Goal: Find contact information: Find contact information

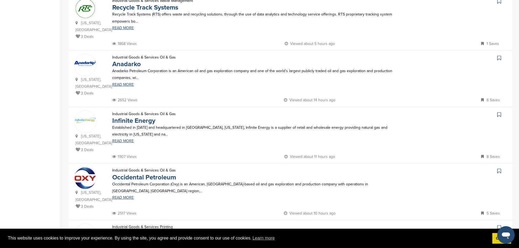
scroll to position [490, 0]
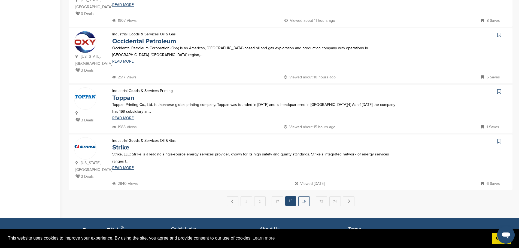
click at [303, 196] on link "19" at bounding box center [303, 201] width 11 height 10
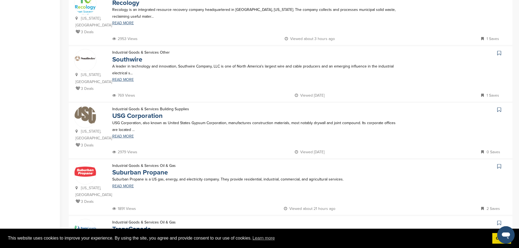
scroll to position [191, 0]
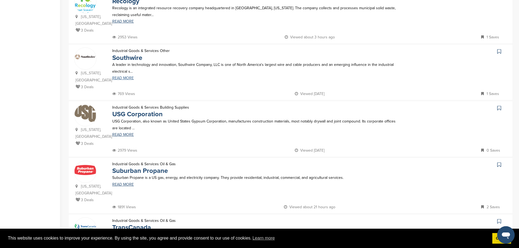
click at [132, 79] on link "READ MORE" at bounding box center [256, 78] width 289 height 4
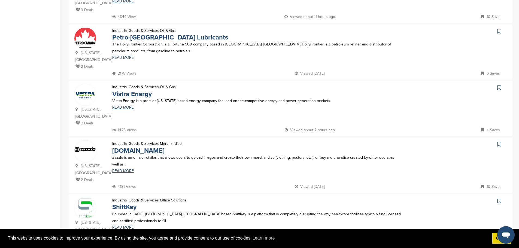
scroll to position [490, 0]
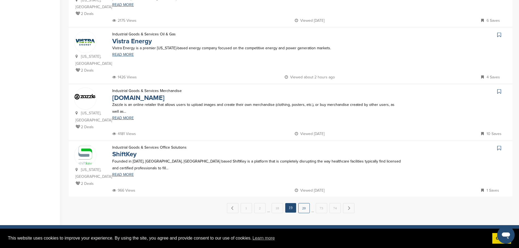
click at [306, 203] on link "20" at bounding box center [303, 208] width 11 height 10
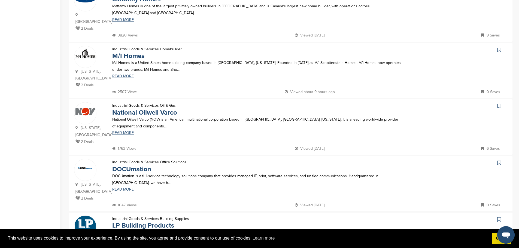
scroll to position [436, 0]
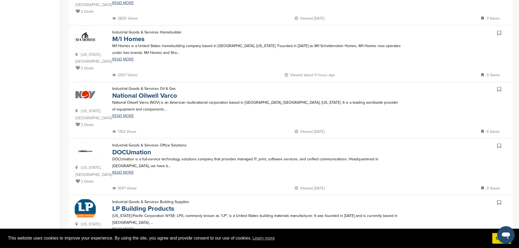
click at [129, 213] on p "Louisiana-Pacific Corporation NYSE: LPX, commonly known as "LP", is a United St…" at bounding box center [256, 220] width 289 height 14
click at [134, 205] on link "LP Building Products" at bounding box center [143, 209] width 62 height 8
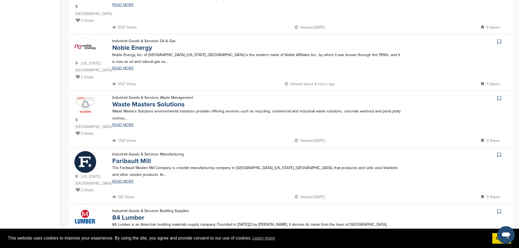
scroll to position [327, 0]
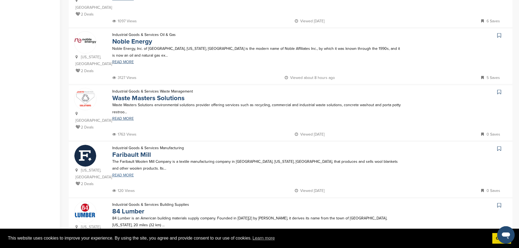
click at [126, 174] on link "READ MORE" at bounding box center [256, 176] width 289 height 4
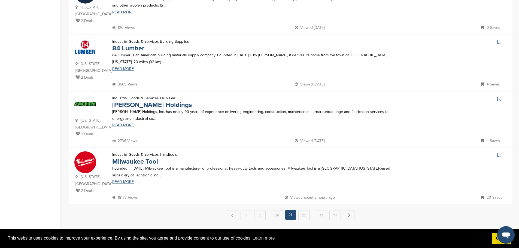
scroll to position [490, 0]
click at [125, 180] on link "READ MORE" at bounding box center [256, 182] width 289 height 4
click at [299, 210] on link "22" at bounding box center [303, 215] width 11 height 10
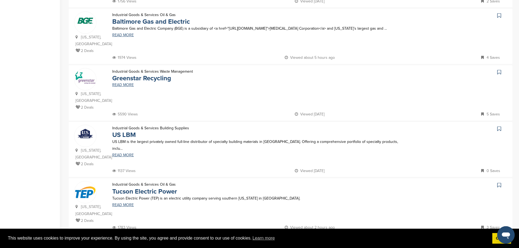
scroll to position [463, 0]
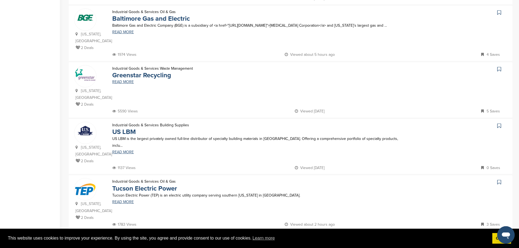
click at [304, 237] on link "23" at bounding box center [303, 242] width 11 height 10
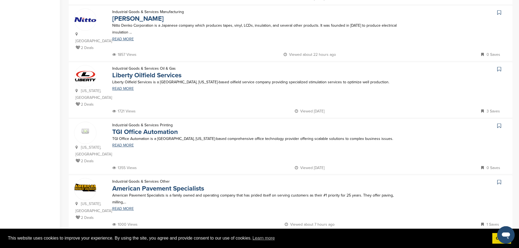
click at [303, 237] on link "24" at bounding box center [303, 242] width 11 height 10
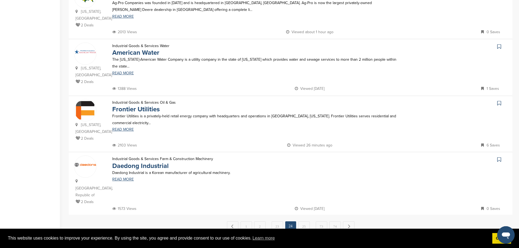
scroll to position [490, 0]
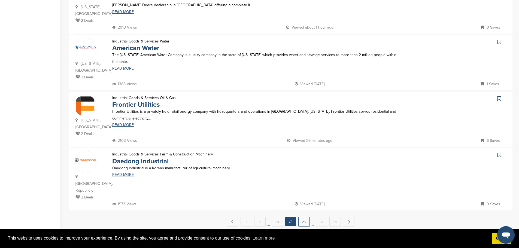
click at [302, 217] on link "25" at bounding box center [303, 222] width 11 height 10
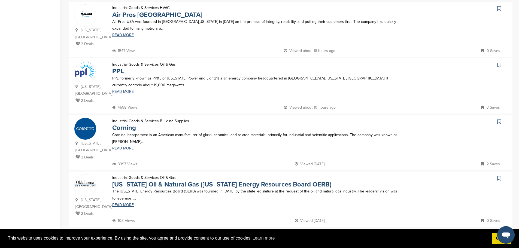
scroll to position [463, 0]
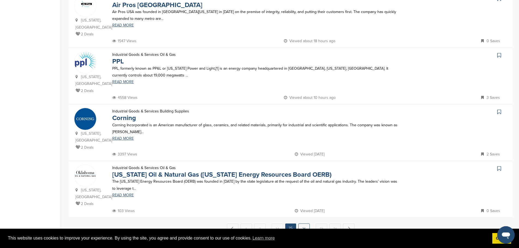
click at [305, 224] on link "26" at bounding box center [303, 229] width 11 height 10
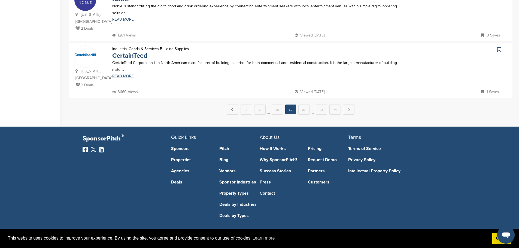
scroll to position [593, 0]
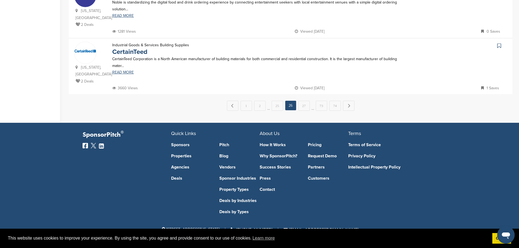
click at [301, 106] on link "27" at bounding box center [303, 106] width 11 height 10
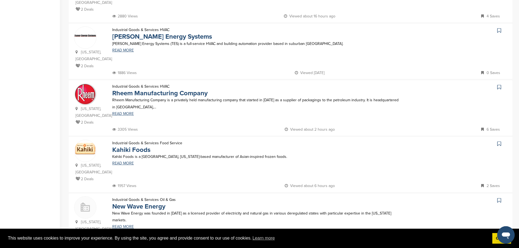
scroll to position [272, 0]
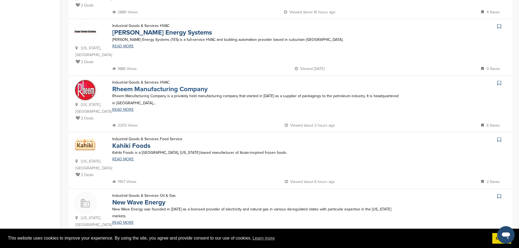
click at [129, 85] on link "Rheem Manufacturing Company" at bounding box center [159, 89] width 95 height 8
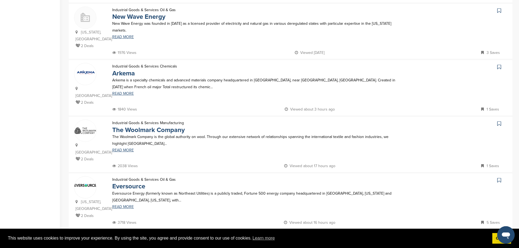
scroll to position [518, 0]
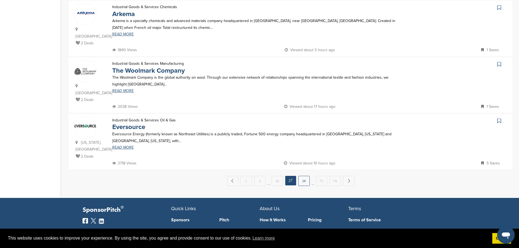
click at [305, 176] on link "28" at bounding box center [303, 181] width 11 height 10
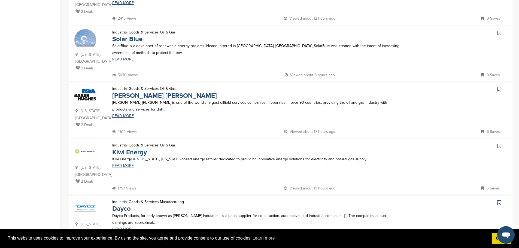
scroll to position [463, 0]
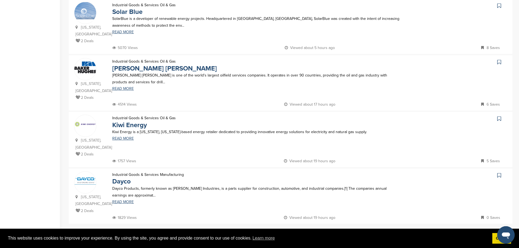
click at [308, 231] on link "29" at bounding box center [303, 236] width 11 height 10
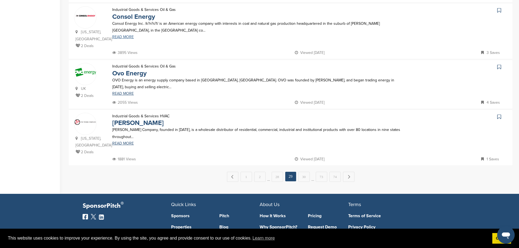
scroll to position [518, 0]
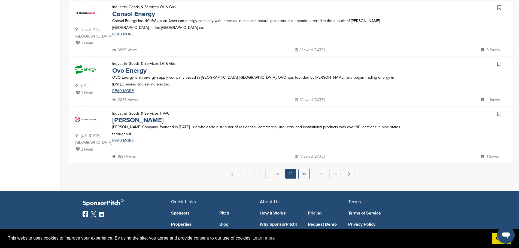
click at [301, 169] on link "30" at bounding box center [303, 174] width 11 height 10
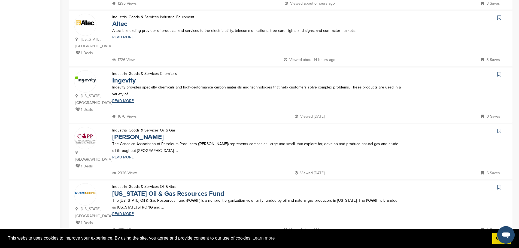
scroll to position [463, 0]
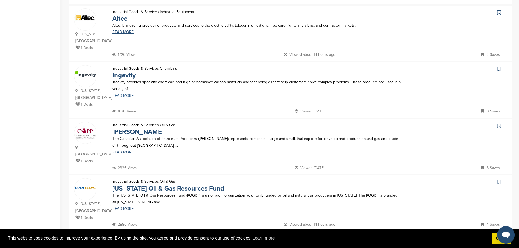
click at [124, 94] on link "READ MORE" at bounding box center [256, 96] width 289 height 4
click at [299, 237] on link "31" at bounding box center [303, 242] width 11 height 10
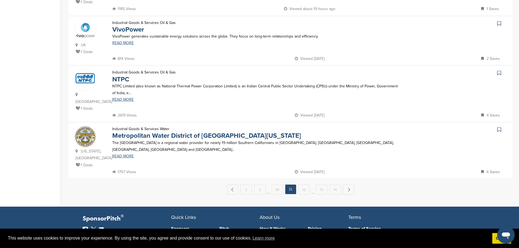
scroll to position [518, 0]
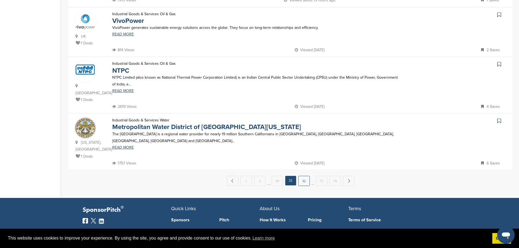
click at [306, 176] on link "32" at bounding box center [303, 181] width 11 height 10
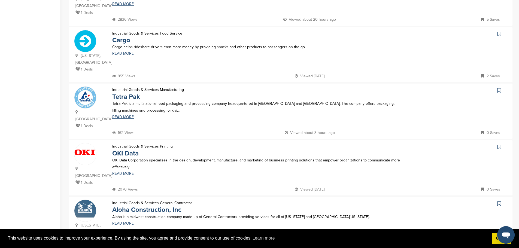
scroll to position [436, 0]
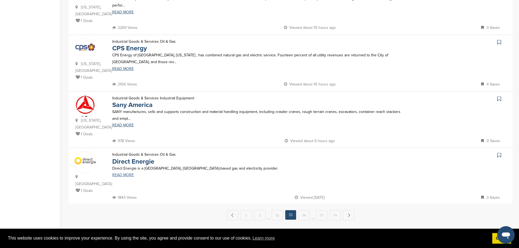
scroll to position [490, 0]
click at [308, 210] on link "34" at bounding box center [303, 215] width 11 height 10
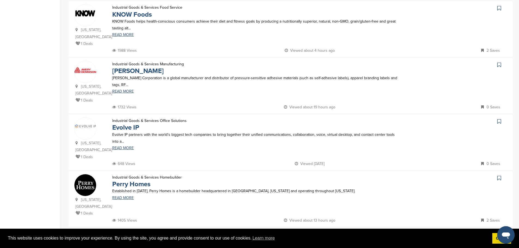
scroll to position [463, 0]
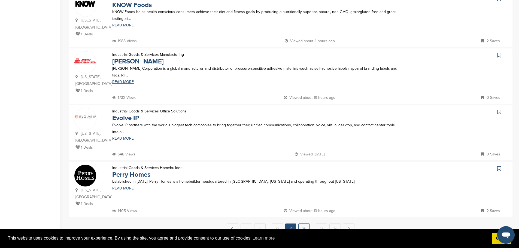
click at [305, 224] on link "35" at bounding box center [303, 229] width 11 height 10
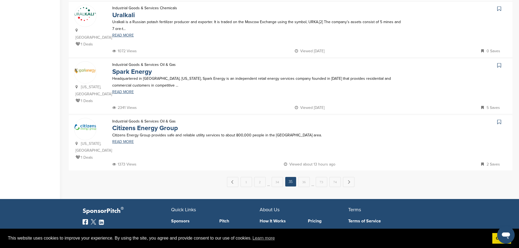
scroll to position [518, 0]
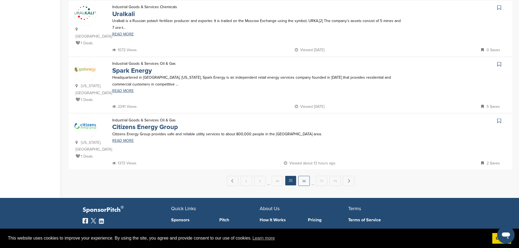
click at [300, 176] on link "36" at bounding box center [303, 181] width 11 height 10
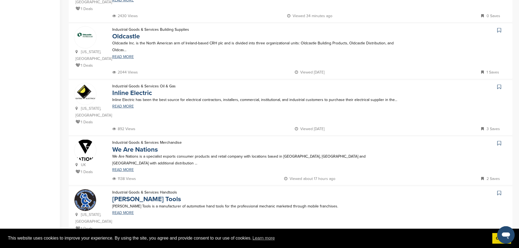
scroll to position [436, 0]
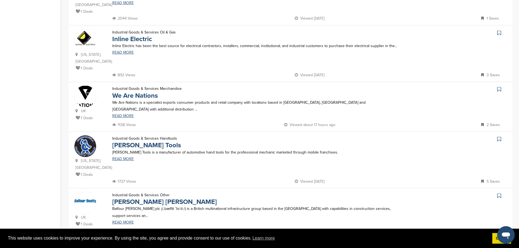
click at [306, 244] on link "37" at bounding box center [303, 249] width 11 height 10
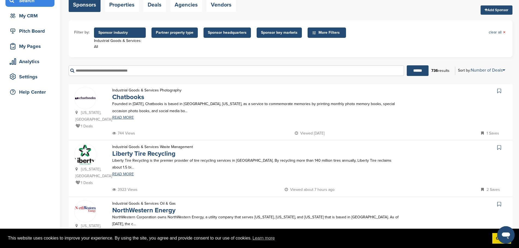
scroll to position [54, 0]
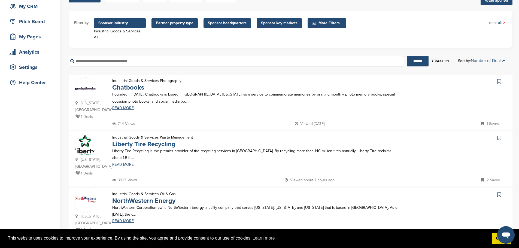
click at [131, 140] on link "Liberty Tire Recycling" at bounding box center [143, 144] width 63 height 8
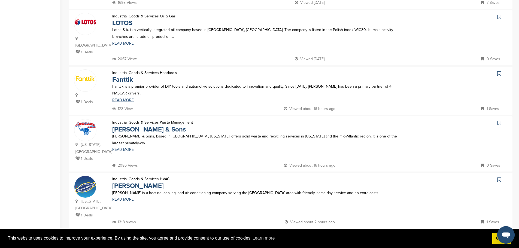
scroll to position [490, 0]
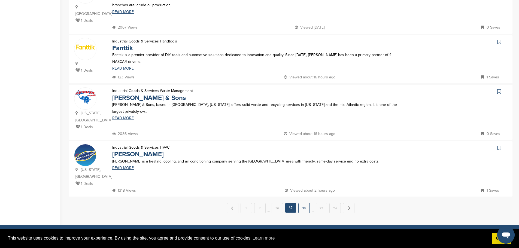
click at [306, 203] on link "38" at bounding box center [303, 208] width 11 height 10
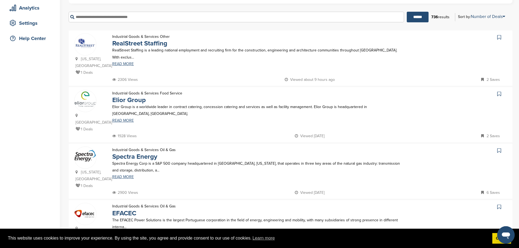
scroll to position [109, 0]
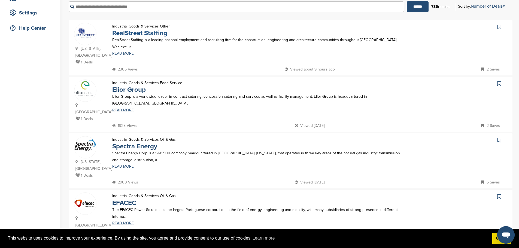
click at [137, 34] on link "RealStreet Staffing" at bounding box center [139, 33] width 55 height 8
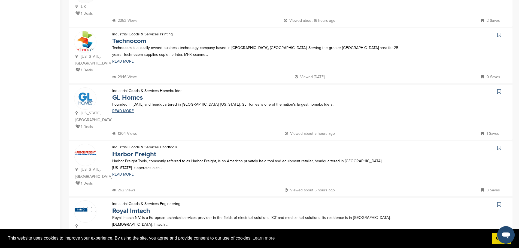
scroll to position [381, 0]
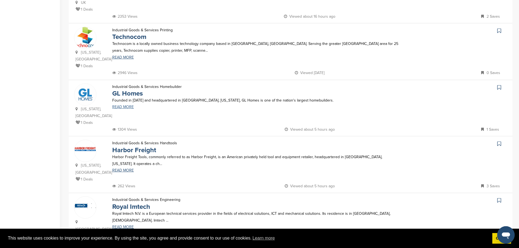
click at [124, 105] on link "READ MORE" at bounding box center [256, 107] width 289 height 4
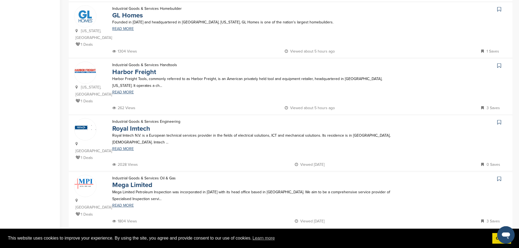
scroll to position [490, 0]
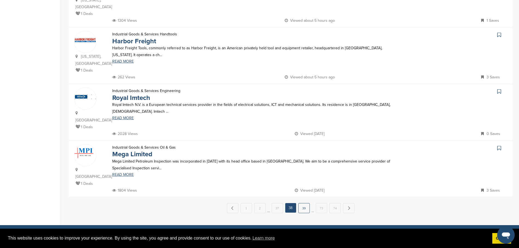
click at [307, 203] on link "39" at bounding box center [303, 208] width 11 height 10
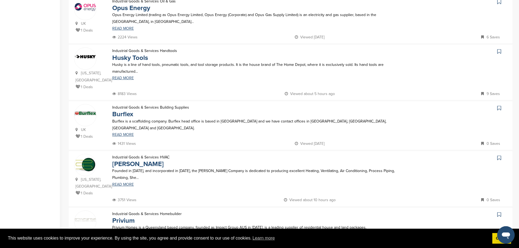
scroll to position [136, 0]
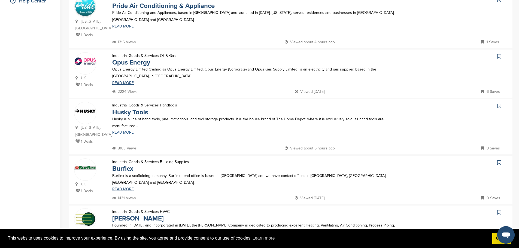
click at [129, 131] on link "READ MORE" at bounding box center [256, 133] width 289 height 4
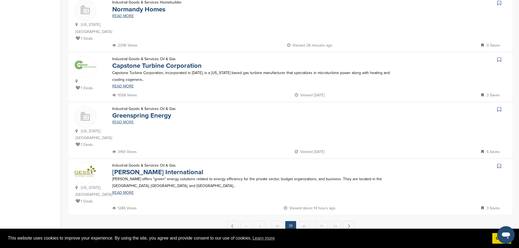
scroll to position [463, 0]
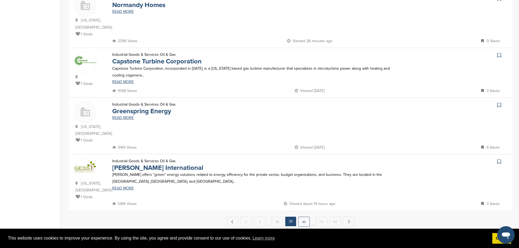
click at [308, 217] on link "40" at bounding box center [303, 222] width 11 height 10
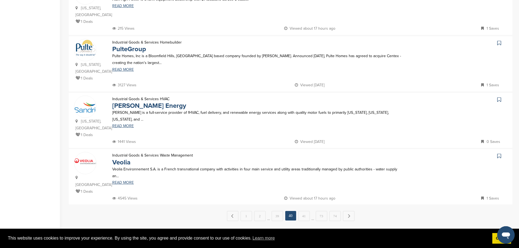
scroll to position [490, 0]
click at [310, 210] on div "← Previous 1 2 … 39 40 41 … 73 74 Next →" at bounding box center [291, 215] width 444 height 10
click at [302, 210] on link "41" at bounding box center [303, 215] width 11 height 10
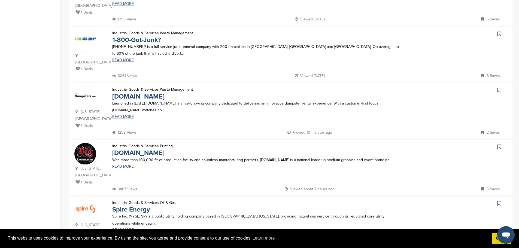
scroll to position [218, 0]
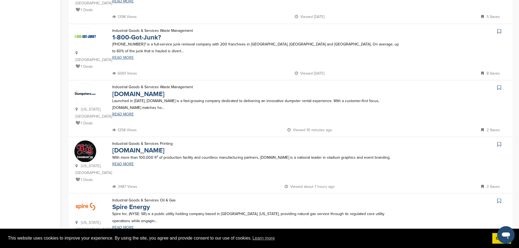
click at [130, 56] on link "READ MORE" at bounding box center [256, 58] width 289 height 4
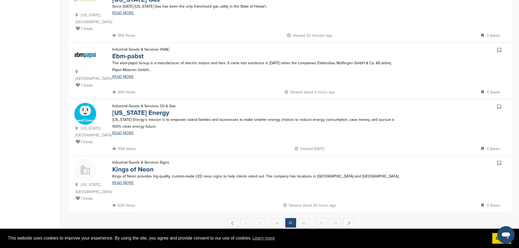
scroll to position [490, 0]
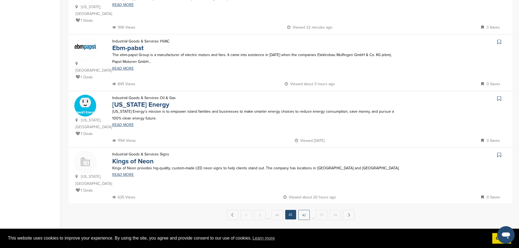
click at [305, 210] on link "42" at bounding box center [303, 215] width 11 height 10
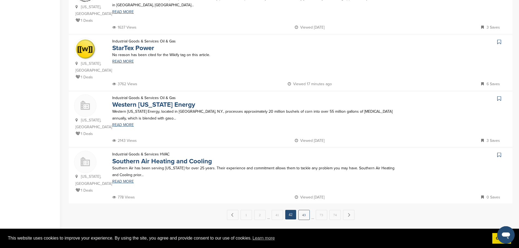
click at [304, 210] on link "43" at bounding box center [303, 215] width 11 height 10
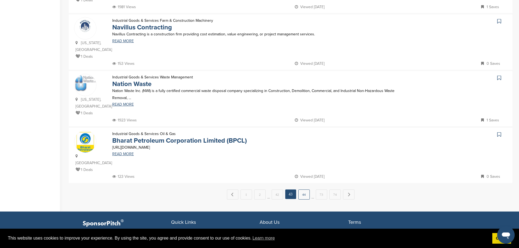
click at [304, 190] on link "44" at bounding box center [303, 195] width 11 height 10
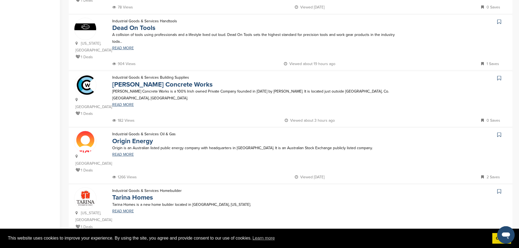
scroll to position [463, 0]
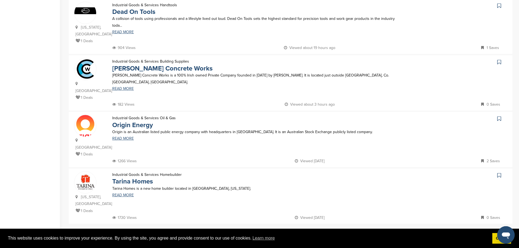
click at [303, 231] on link "45" at bounding box center [303, 236] width 11 height 10
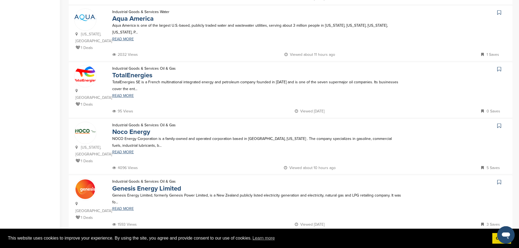
scroll to position [490, 0]
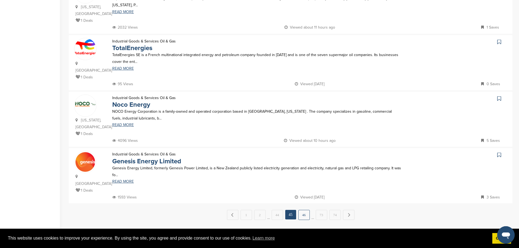
click at [308, 210] on link "46" at bounding box center [303, 215] width 11 height 10
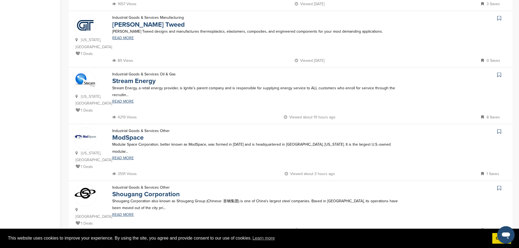
scroll to position [300, 0]
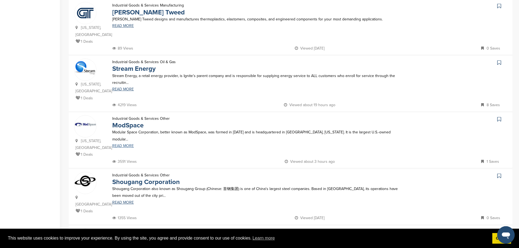
click at [120, 144] on link "READ MORE" at bounding box center [256, 146] width 289 height 4
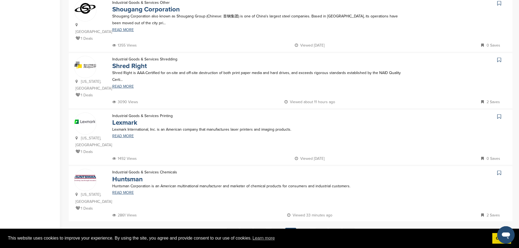
scroll to position [490, 0]
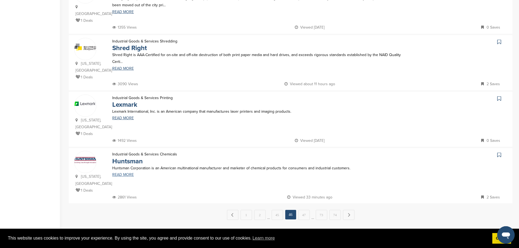
click at [123, 173] on link "READ MORE" at bounding box center [256, 175] width 289 height 4
click at [306, 210] on link "47" at bounding box center [303, 215] width 11 height 10
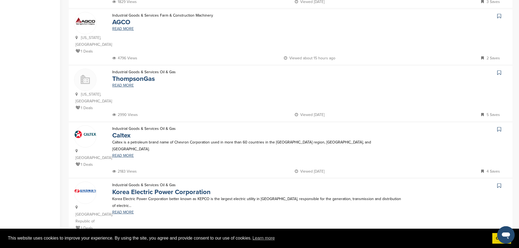
scroll to position [463, 0]
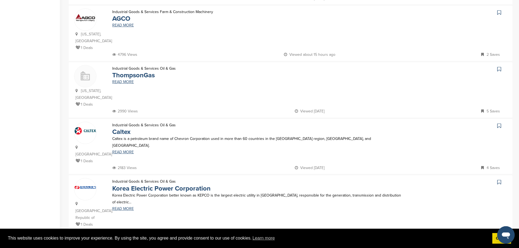
click at [306, 244] on link "48" at bounding box center [303, 249] width 11 height 10
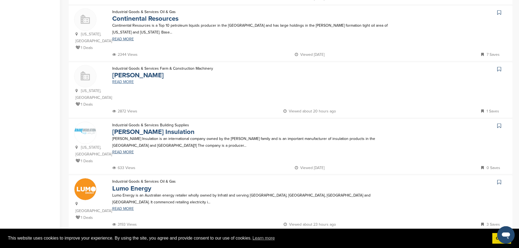
click at [121, 80] on link "READ MORE" at bounding box center [256, 82] width 289 height 4
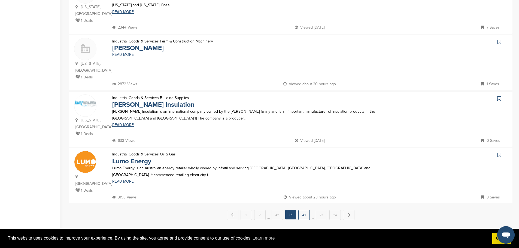
click at [307, 210] on link "49" at bounding box center [303, 215] width 11 height 10
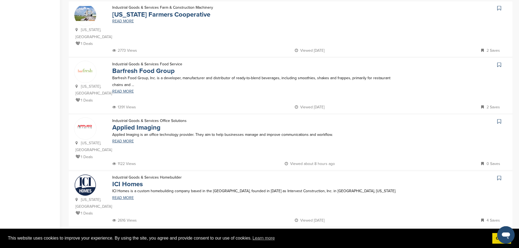
scroll to position [463, 0]
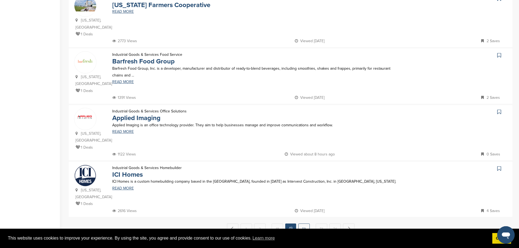
click at [306, 224] on link "50" at bounding box center [303, 229] width 11 height 10
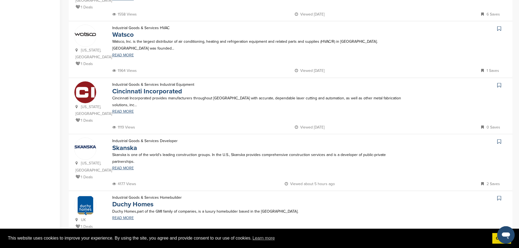
scroll to position [245, 0]
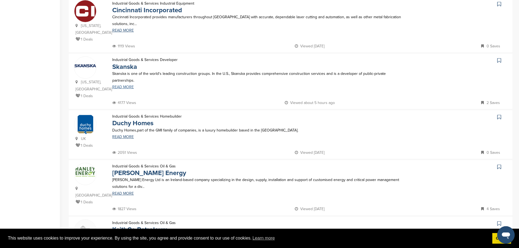
click at [129, 85] on link "READ MORE" at bounding box center [256, 87] width 289 height 4
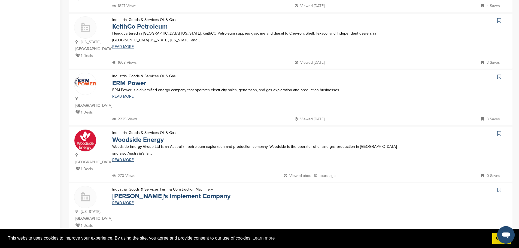
scroll to position [518, 0]
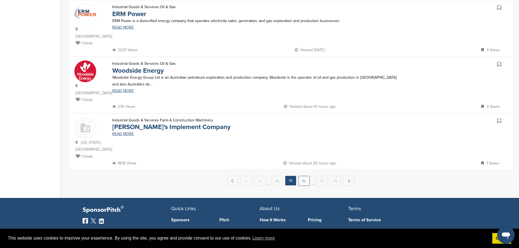
click at [307, 176] on link "51" at bounding box center [303, 181] width 11 height 10
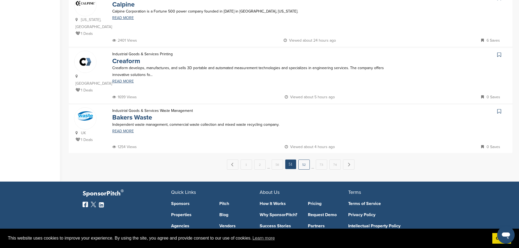
scroll to position [532, 0]
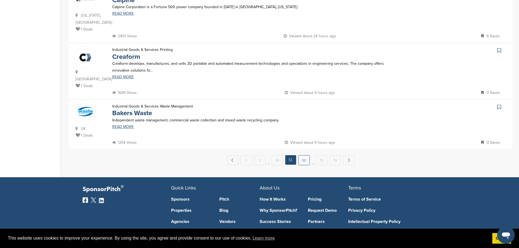
click at [300, 155] on link "52" at bounding box center [303, 160] width 11 height 10
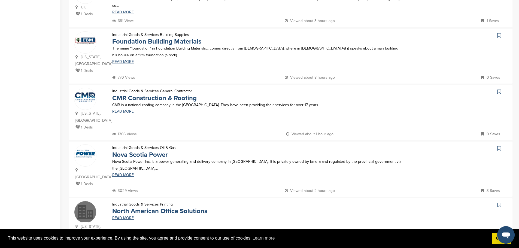
scroll to position [436, 0]
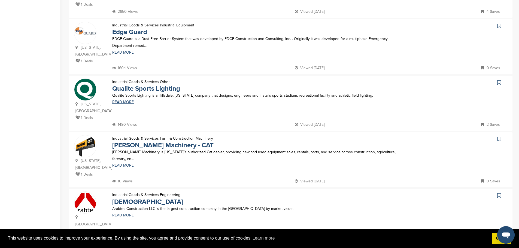
scroll to position [463, 0]
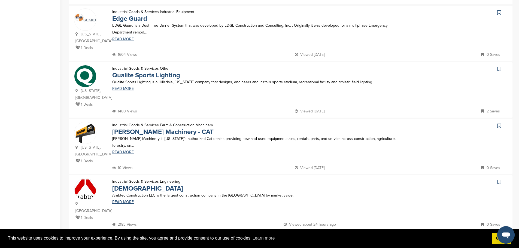
click at [307, 237] on link "54" at bounding box center [303, 242] width 11 height 10
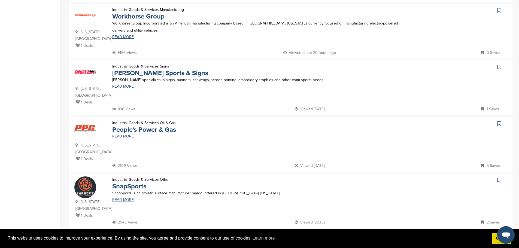
scroll to position [490, 0]
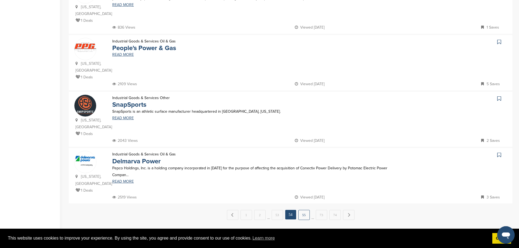
click at [302, 210] on link "55" at bounding box center [303, 215] width 11 height 10
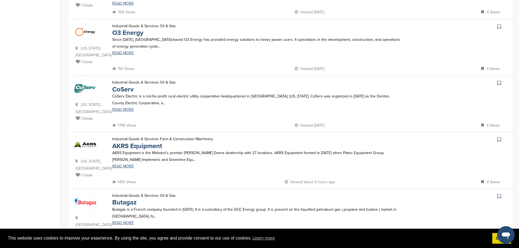
scroll to position [518, 0]
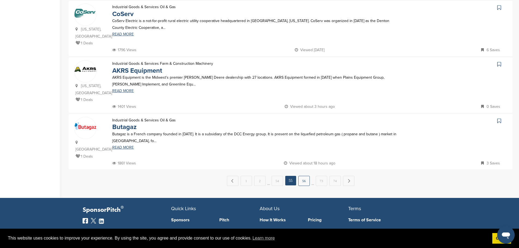
click at [309, 176] on link "56" at bounding box center [303, 181] width 11 height 10
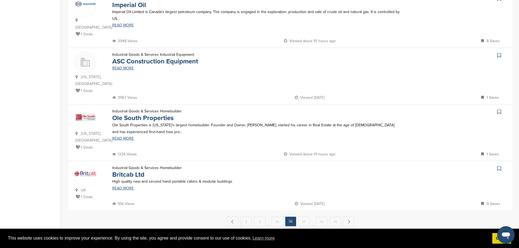
scroll to position [490, 0]
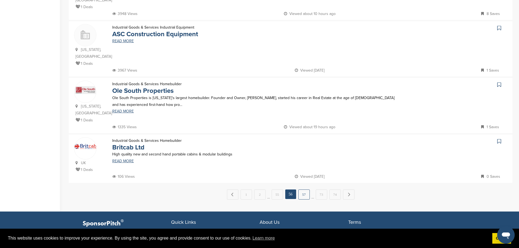
click at [302, 190] on link "57" at bounding box center [303, 195] width 11 height 10
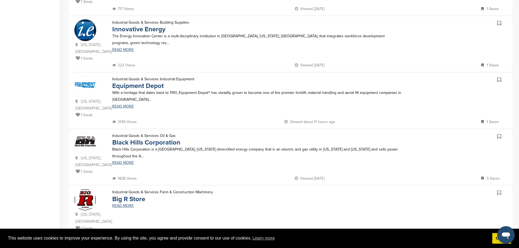
scroll to position [463, 0]
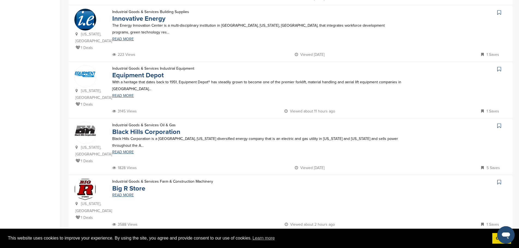
click at [304, 237] on link "58" at bounding box center [303, 242] width 11 height 10
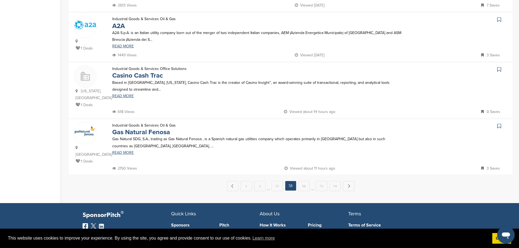
scroll to position [518, 0]
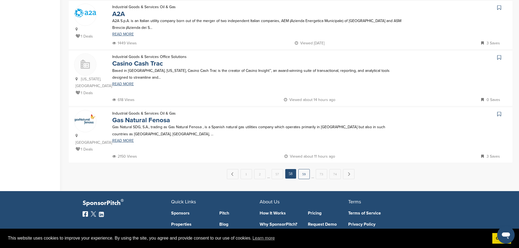
click at [301, 169] on link "59" at bounding box center [303, 174] width 11 height 10
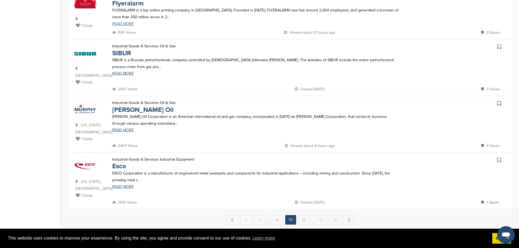
scroll to position [490, 0]
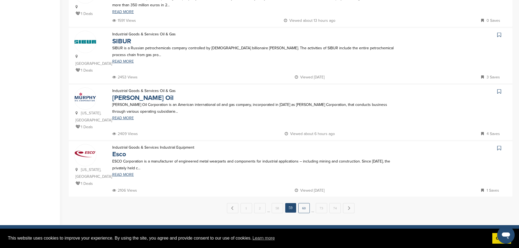
click at [306, 203] on link "60" at bounding box center [303, 208] width 11 height 10
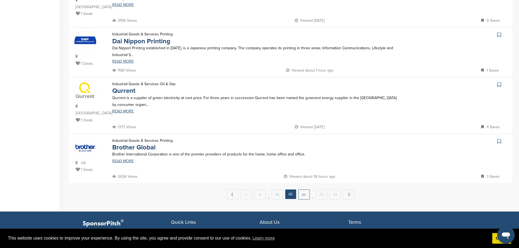
click at [306, 190] on link "61" at bounding box center [303, 195] width 11 height 10
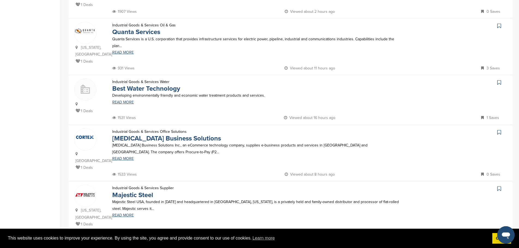
scroll to position [463, 0]
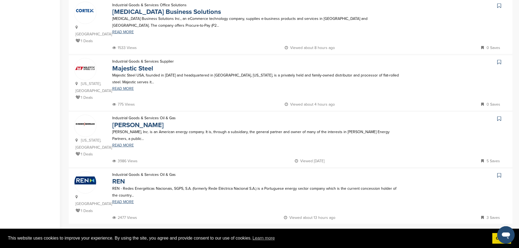
click at [300, 231] on link "62" at bounding box center [303, 236] width 11 height 10
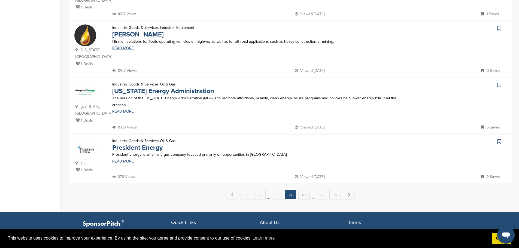
scroll to position [490, 0]
click at [302, 190] on link "63" at bounding box center [303, 195] width 11 height 10
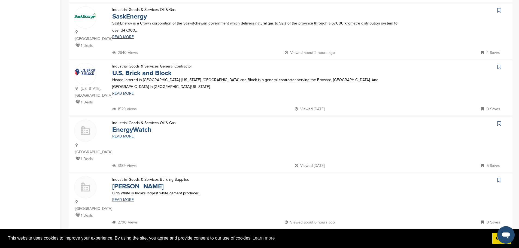
scroll to position [436, 0]
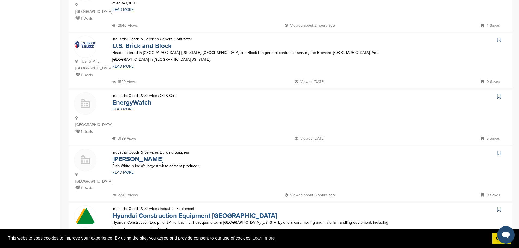
click at [151, 212] on link "Hyundai Construction Equipment Americas" at bounding box center [194, 216] width 165 height 8
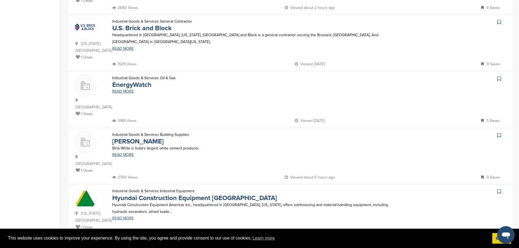
scroll to position [463, 0]
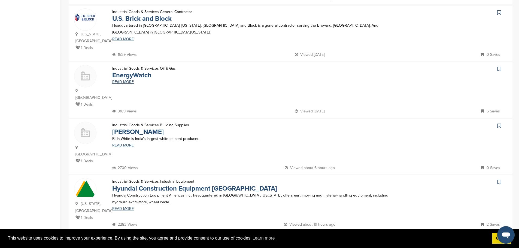
click at [305, 237] on link "64" at bounding box center [303, 242] width 11 height 10
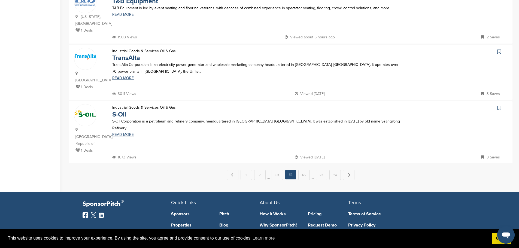
scroll to position [538, 0]
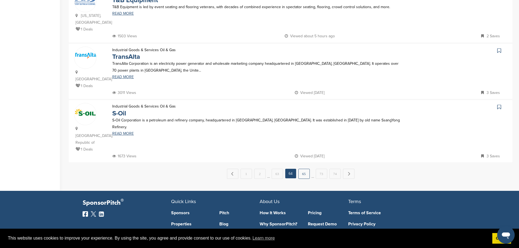
click at [305, 169] on link "65" at bounding box center [303, 174] width 11 height 10
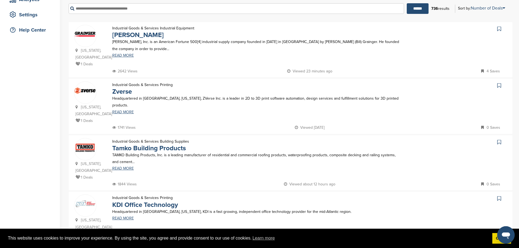
scroll to position [109, 0]
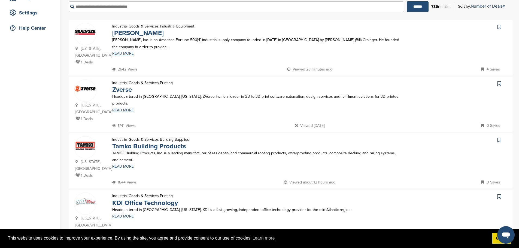
click at [122, 53] on link "READ MORE" at bounding box center [256, 54] width 289 height 4
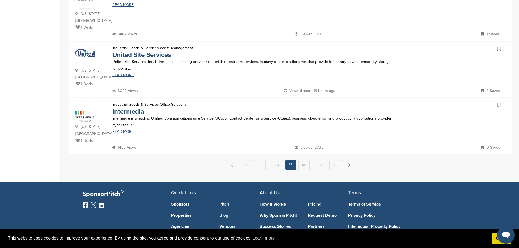
scroll to position [545, 0]
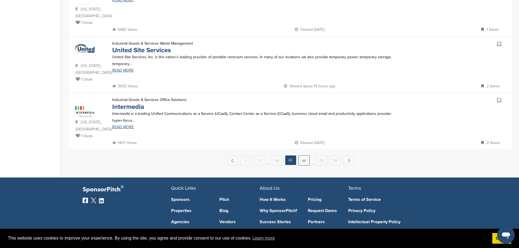
click at [307, 156] on link "66" at bounding box center [303, 161] width 11 height 10
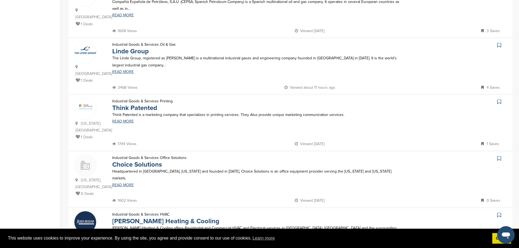
scroll to position [463, 0]
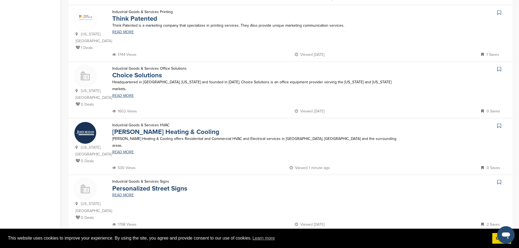
drag, startPoint x: 303, startPoint y: 209, endPoint x: 304, endPoint y: 204, distance: 5.6
click at [304, 237] on link "67" at bounding box center [303, 242] width 11 height 10
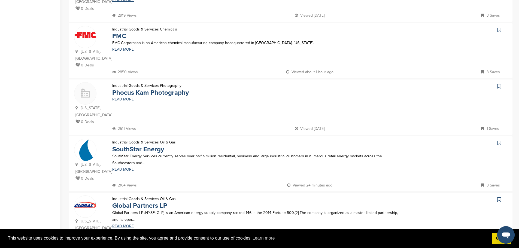
scroll to position [409, 0]
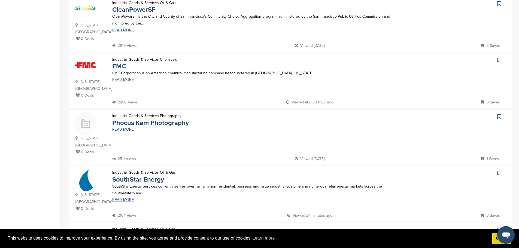
click at [124, 78] on link "READ MORE" at bounding box center [256, 80] width 289 height 4
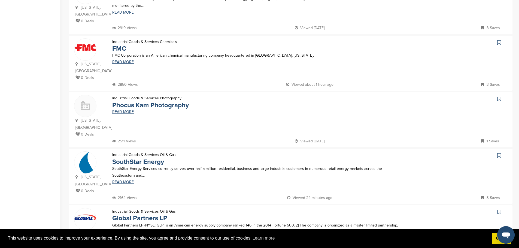
scroll to position [490, 0]
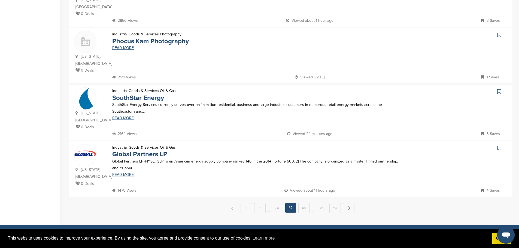
click at [128, 116] on link "READ MORE" at bounding box center [256, 118] width 289 height 4
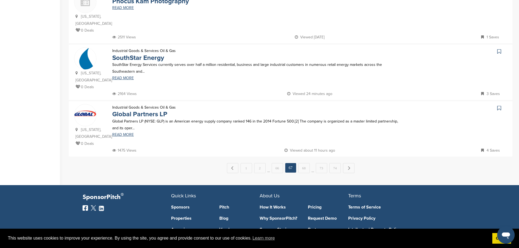
scroll to position [572, 0]
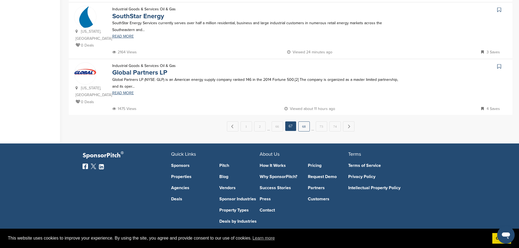
click at [305, 122] on link "68" at bounding box center [303, 127] width 11 height 10
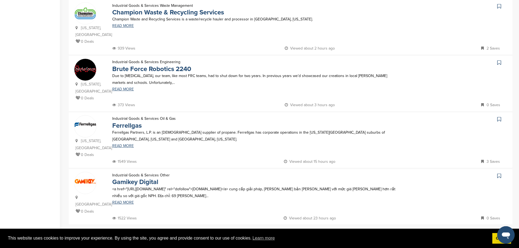
scroll to position [463, 0]
click at [308, 231] on link "69" at bounding box center [303, 236] width 11 height 10
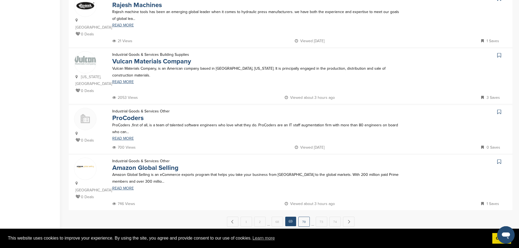
click at [305, 217] on link "70" at bounding box center [303, 222] width 11 height 10
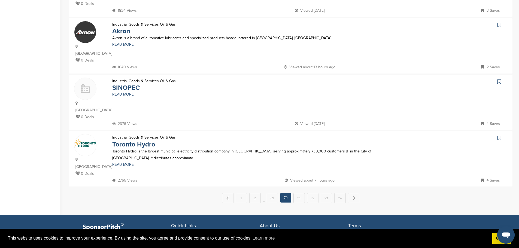
scroll to position [518, 0]
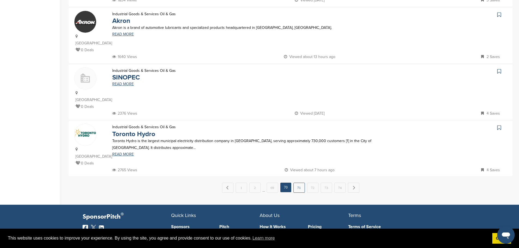
click at [298, 183] on link "71" at bounding box center [298, 188] width 11 height 10
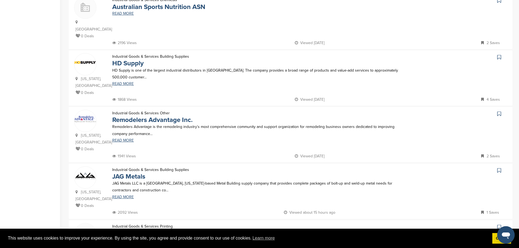
scroll to position [245, 0]
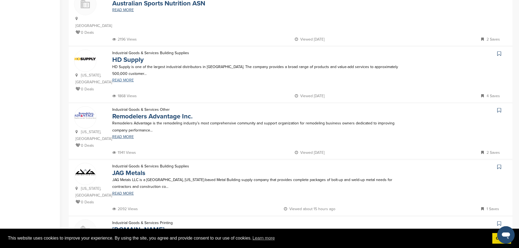
click at [125, 78] on link "READ MORE" at bounding box center [256, 80] width 289 height 4
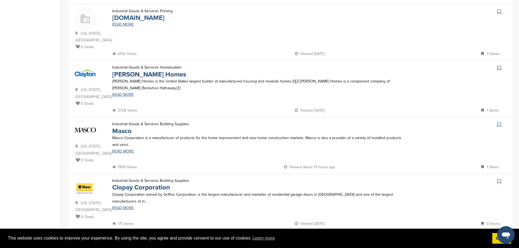
scroll to position [463, 0]
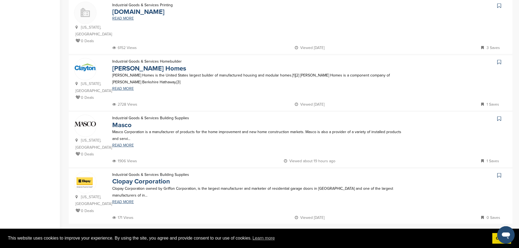
click at [305, 231] on link "72" at bounding box center [305, 236] width 11 height 10
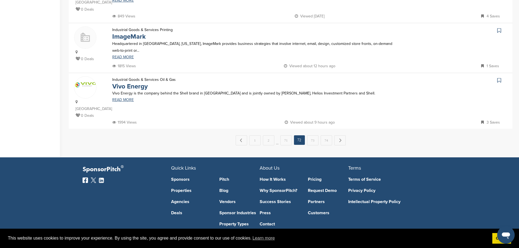
scroll to position [545, 0]
click at [312, 135] on link "73" at bounding box center [312, 140] width 11 height 10
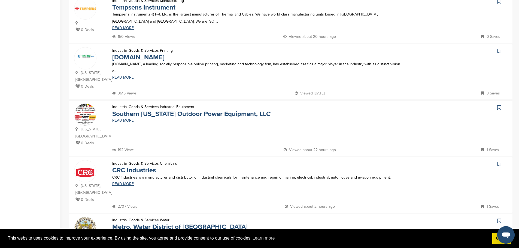
scroll to position [463, 0]
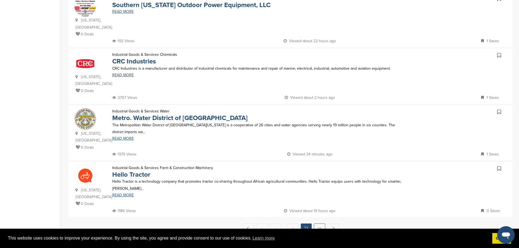
click at [321, 224] on link "74" at bounding box center [319, 229] width 11 height 10
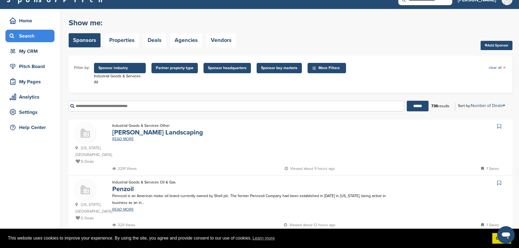
scroll to position [0, 0]
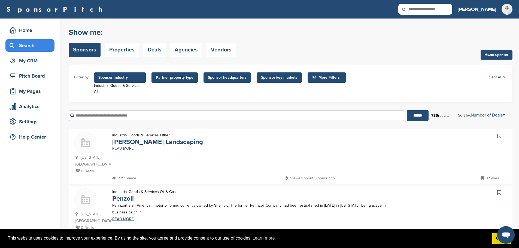
drag, startPoint x: 446, startPoint y: 7, endPoint x: 451, endPoint y: 7, distance: 4.9
click at [446, 7] on input "text" at bounding box center [425, 9] width 54 height 11
type input "**********"
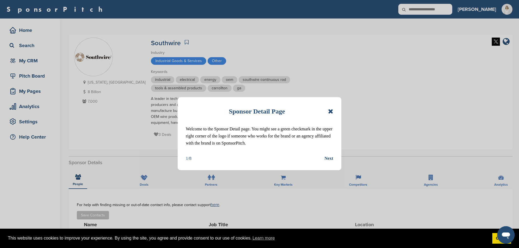
click at [328, 110] on div "Sponsor Detail Page" at bounding box center [259, 111] width 147 height 12
click at [329, 111] on icon at bounding box center [330, 111] width 5 height 7
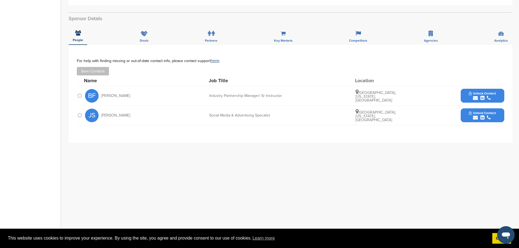
scroll to position [136, 0]
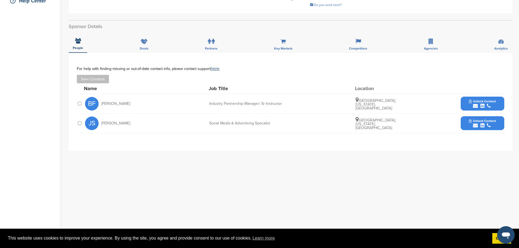
click at [495, 98] on button "Unlock Contact" at bounding box center [482, 104] width 40 height 16
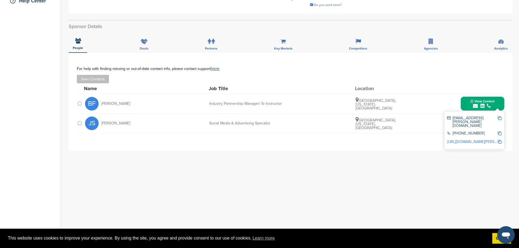
click at [500, 119] on img at bounding box center [500, 118] width 4 height 4
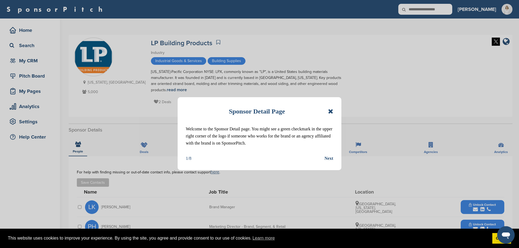
click at [330, 111] on icon at bounding box center [330, 111] width 5 height 7
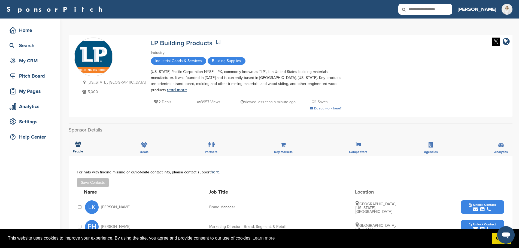
click at [167, 89] on link "read more" at bounding box center [177, 89] width 20 height 5
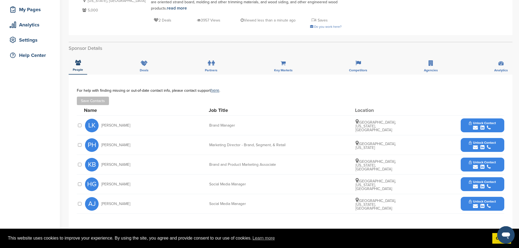
scroll to position [109, 0]
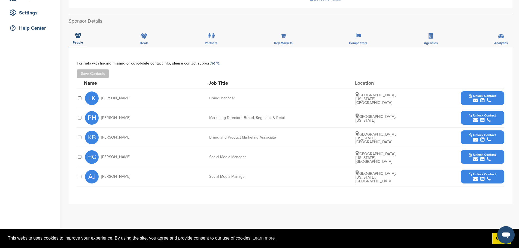
click at [497, 96] on button "Unlock Contact" at bounding box center [482, 98] width 40 height 16
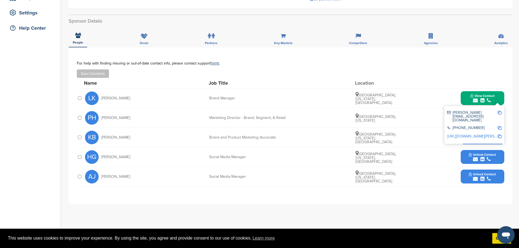
click at [498, 113] on img at bounding box center [500, 113] width 4 height 4
click at [482, 67] on div "For help with finding missing or out-of-date contact info, please contact suppo…" at bounding box center [291, 69] width 428 height 17
click at [513, 80] on div "Sponsor Detail Page Welcome to the Sponsor Detail page. You might see a green c…" at bounding box center [294, 112] width 450 height 405
click at [508, 105] on div "**********" at bounding box center [291, 125] width 444 height 157
click at [500, 113] on img at bounding box center [500, 113] width 4 height 4
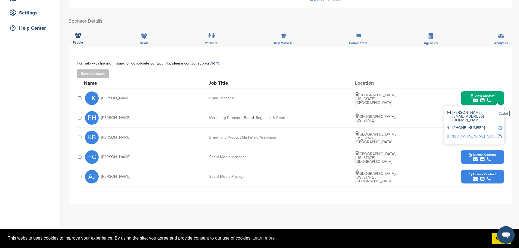
click at [500, 113] on span "Copied!" at bounding box center [504, 113] width 12 height 5
click at [493, 98] on span "View Contact" at bounding box center [483, 96] width 24 height 4
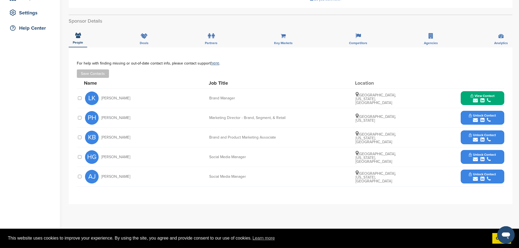
click at [493, 114] on span "Unlock Contact" at bounding box center [482, 116] width 27 height 4
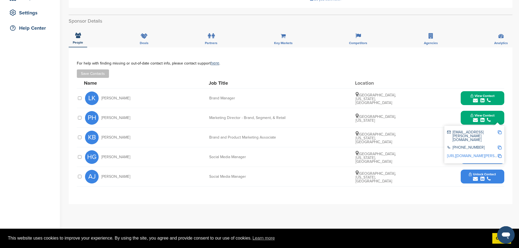
click at [499, 131] on img at bounding box center [500, 133] width 4 height 4
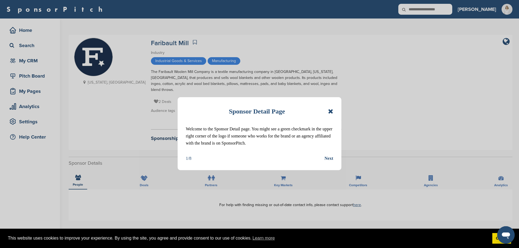
click at [332, 111] on icon at bounding box center [330, 111] width 5 height 7
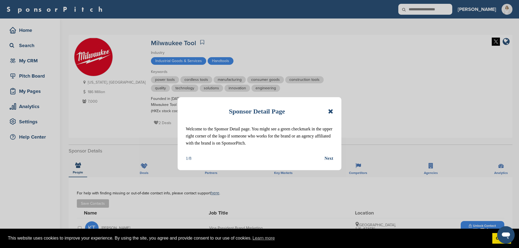
click at [331, 109] on icon at bounding box center [330, 111] width 5 height 7
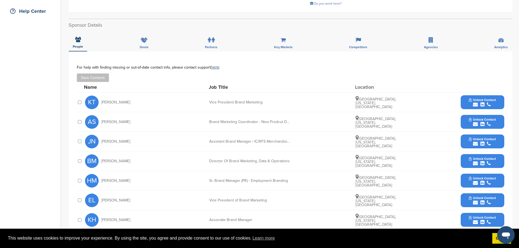
scroll to position [136, 0]
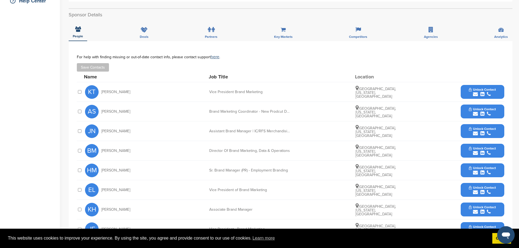
click at [498, 91] on button "Unlock Contact" at bounding box center [482, 92] width 40 height 16
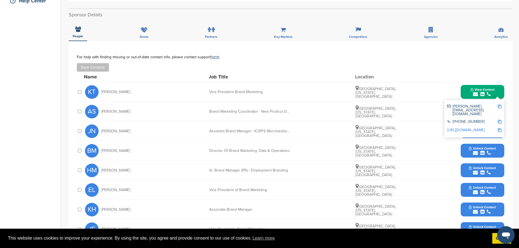
click at [501, 107] on img at bounding box center [500, 107] width 4 height 4
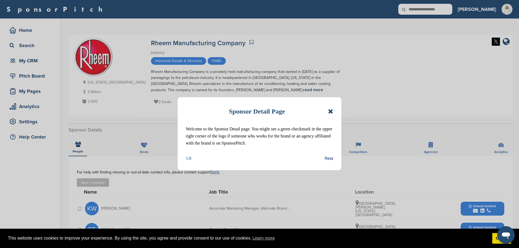
click at [332, 109] on icon at bounding box center [330, 111] width 5 height 7
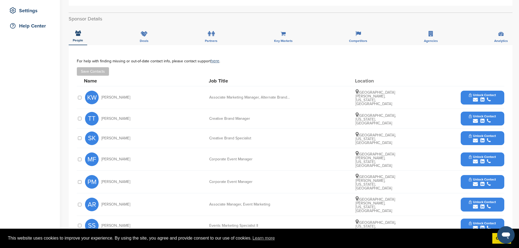
scroll to position [109, 0]
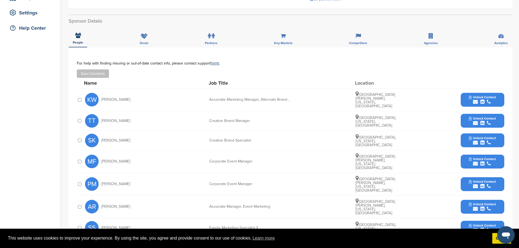
click at [501, 115] on button "Unlock Contact" at bounding box center [482, 121] width 40 height 16
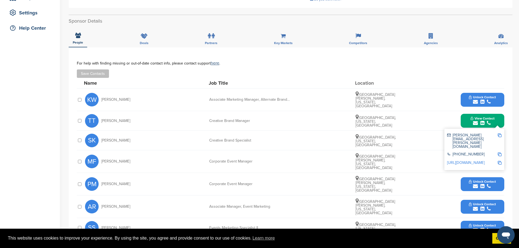
click at [500, 134] on img at bounding box center [500, 136] width 4 height 4
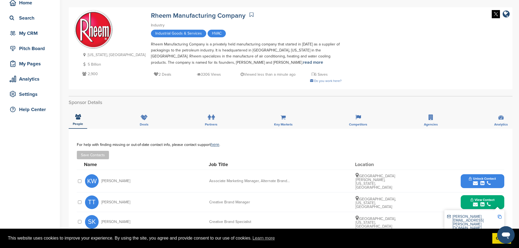
scroll to position [27, 0]
click at [500, 216] on img at bounding box center [500, 217] width 4 height 4
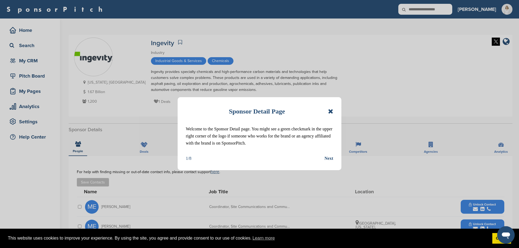
click at [331, 111] on icon at bounding box center [330, 111] width 5 height 7
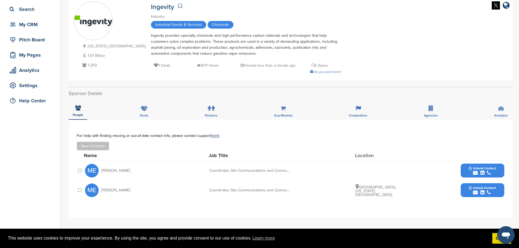
scroll to position [136, 0]
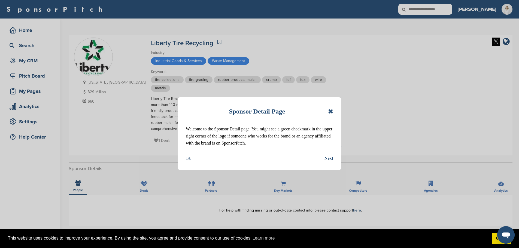
click at [328, 113] on icon at bounding box center [330, 111] width 5 height 7
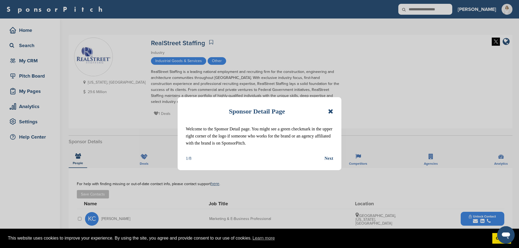
click at [329, 110] on icon at bounding box center [330, 111] width 5 height 7
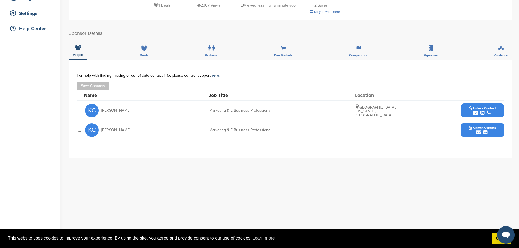
scroll to position [109, 0]
click at [490, 110] on icon "submit" at bounding box center [489, 112] width 4 height 5
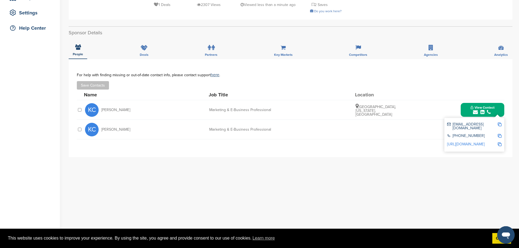
click at [500, 123] on img at bounding box center [500, 125] width 4 height 4
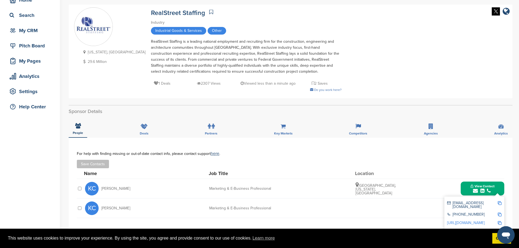
scroll to position [0, 0]
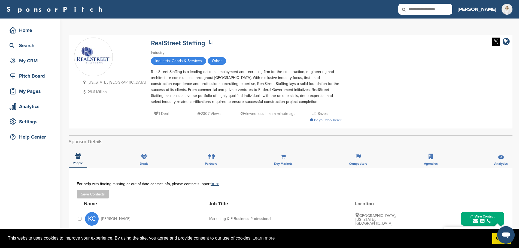
click at [495, 215] on button "View Contact" at bounding box center [482, 219] width 37 height 16
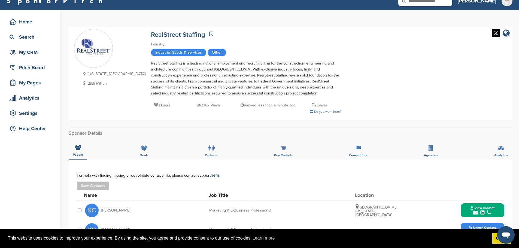
scroll to position [109, 0]
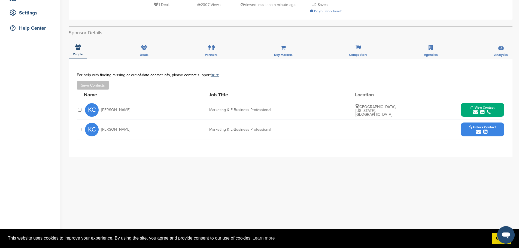
click at [501, 109] on div "View Contact kcook@realstreet.com +1 410-480-8002 http://www.linkedin.com/in/ka…" at bounding box center [483, 110] width 44 height 14
click at [494, 108] on span "View Contact" at bounding box center [483, 108] width 24 height 4
click at [500, 123] on img at bounding box center [500, 125] width 4 height 4
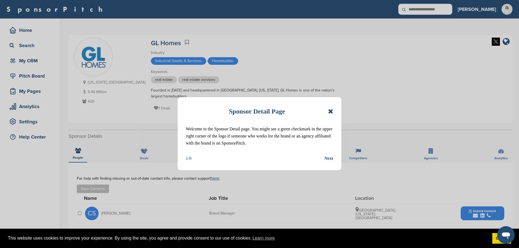
click at [331, 111] on icon at bounding box center [330, 111] width 5 height 7
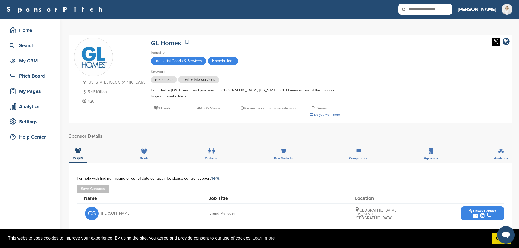
click at [471, 209] on span "Unlock Contact" at bounding box center [482, 211] width 27 height 4
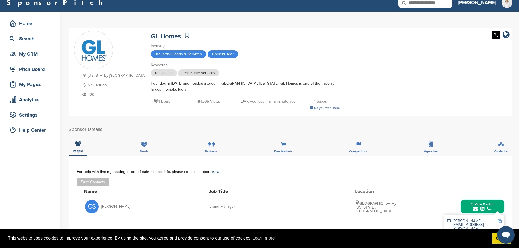
scroll to position [82, 0]
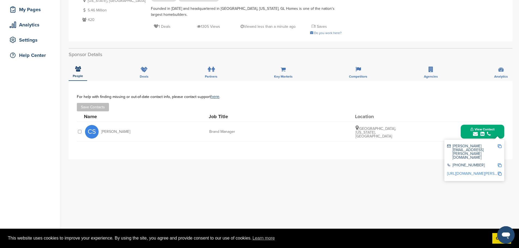
click at [500, 144] on img at bounding box center [500, 146] width 4 height 4
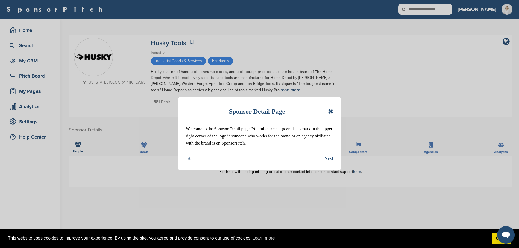
click at [332, 110] on icon at bounding box center [330, 111] width 5 height 7
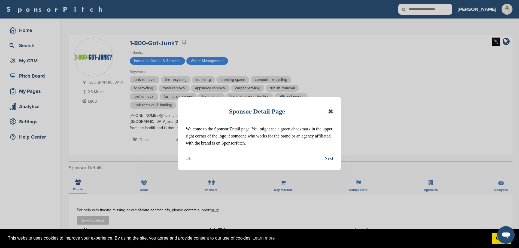
drag, startPoint x: 325, startPoint y: 105, endPoint x: 334, endPoint y: 109, distance: 9.6
click at [326, 105] on div "Sponsor Detail Page Welcome to the Sponsor Detail page. You might see a green c…" at bounding box center [260, 133] width 164 height 73
click at [334, 109] on div "Sponsor Detail Page Welcome to the Sponsor Detail page. You might see a green c…" at bounding box center [260, 133] width 164 height 73
click at [332, 110] on icon at bounding box center [330, 111] width 5 height 7
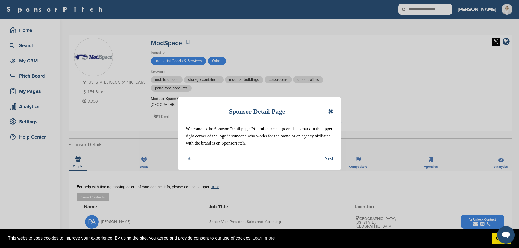
click at [330, 113] on icon at bounding box center [330, 111] width 5 height 7
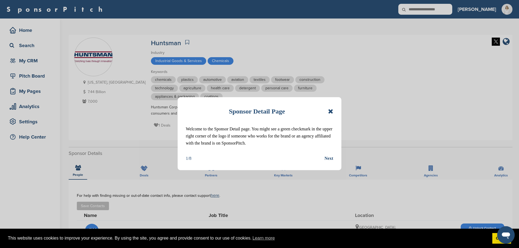
click at [330, 108] on icon at bounding box center [330, 111] width 5 height 7
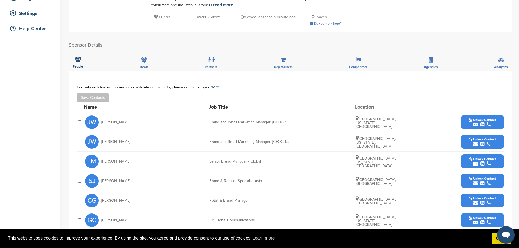
scroll to position [109, 0]
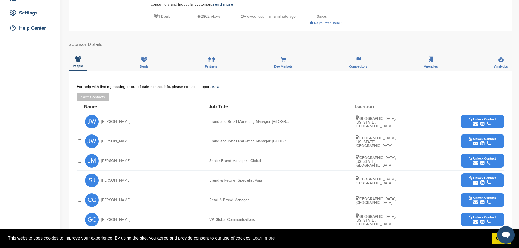
click at [495, 120] on span "Unlock Contact" at bounding box center [482, 119] width 27 height 4
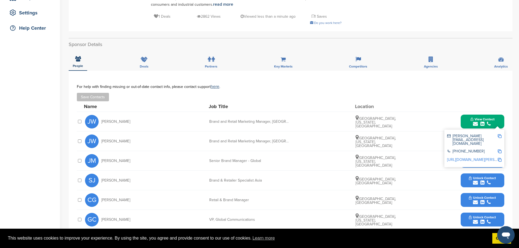
click at [502, 137] on div "[PERSON_NAME][EMAIL_ADDRESS][DOMAIN_NAME] [PHONE_NUMBER] [URL][DOMAIN_NAME][PER…" at bounding box center [474, 149] width 60 height 38
click at [498, 135] on img at bounding box center [500, 136] width 4 height 4
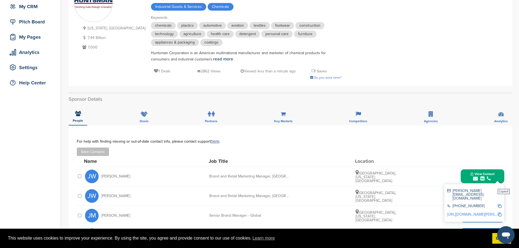
scroll to position [0, 0]
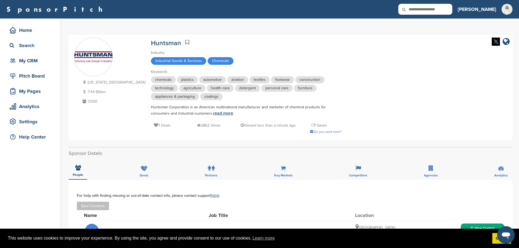
click at [213, 113] on link "read more" at bounding box center [223, 113] width 20 height 5
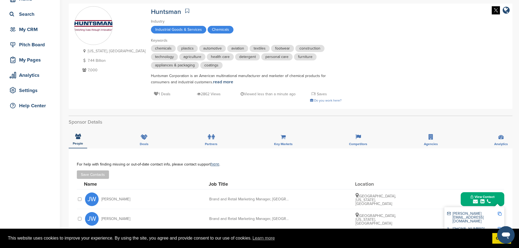
scroll to position [109, 0]
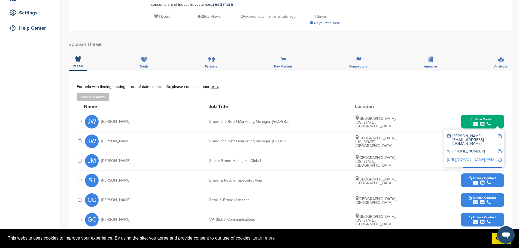
click at [500, 137] on img at bounding box center [500, 136] width 4 height 4
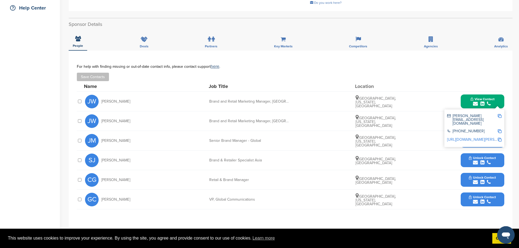
scroll to position [163, 0]
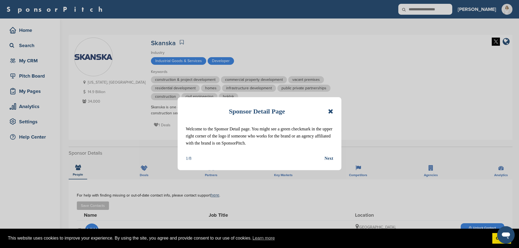
click at [335, 110] on div "Sponsor Detail Page Welcome to the Sponsor Detail page. You might see a green c…" at bounding box center [260, 133] width 164 height 73
click at [332, 110] on icon at bounding box center [330, 111] width 5 height 7
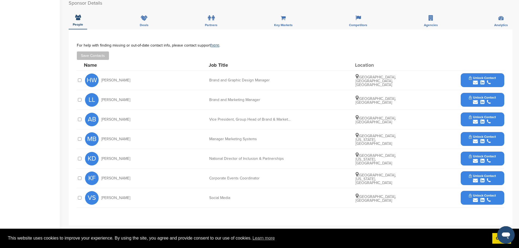
scroll to position [163, 0]
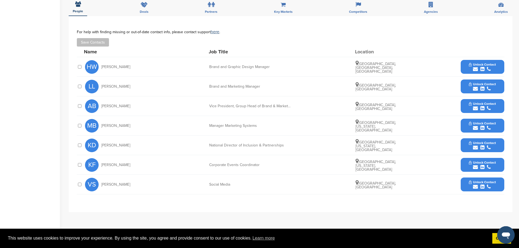
click at [496, 144] on span "Unlock Contact" at bounding box center [482, 143] width 27 height 4
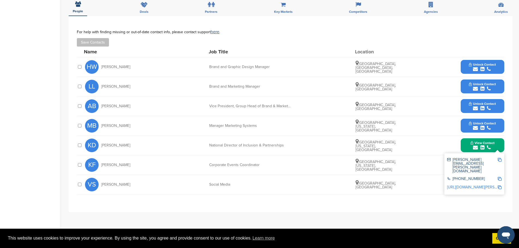
click at [498, 160] on img at bounding box center [500, 160] width 4 height 4
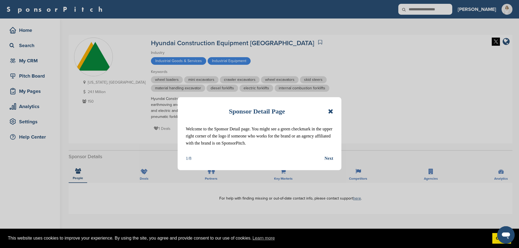
click at [330, 112] on icon at bounding box center [330, 111] width 5 height 7
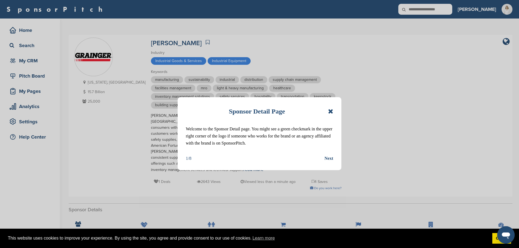
click at [331, 111] on icon at bounding box center [330, 111] width 5 height 7
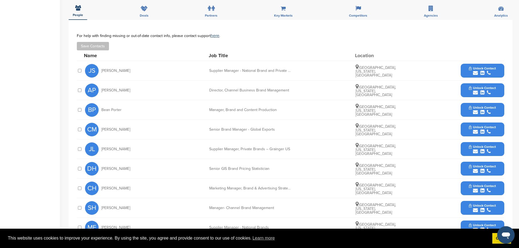
scroll to position [218, 0]
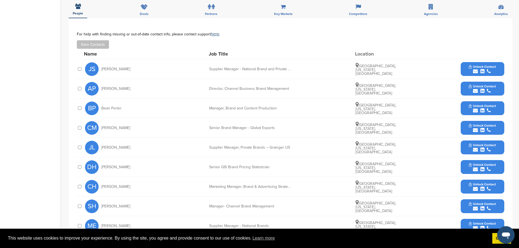
click at [270, 178] on div "CH Caroline Hara Marketing Manager, Brand & Advertising Strategy Oak Park, Illi…" at bounding box center [294, 186] width 419 height 19
click at [500, 179] on button "Unlock Contact" at bounding box center [482, 187] width 40 height 16
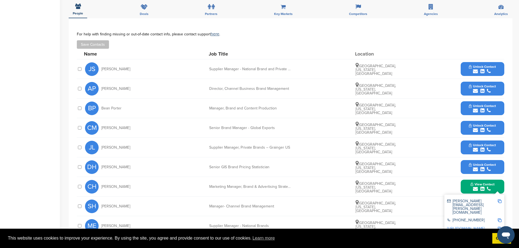
click at [499, 198] on div "caroline.hara@grainger.com" at bounding box center [474, 207] width 54 height 19
click at [499, 199] on img at bounding box center [500, 201] width 4 height 4
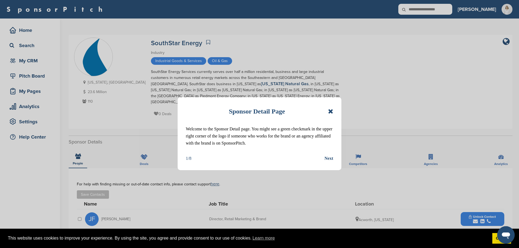
click at [328, 111] on icon at bounding box center [330, 111] width 5 height 7
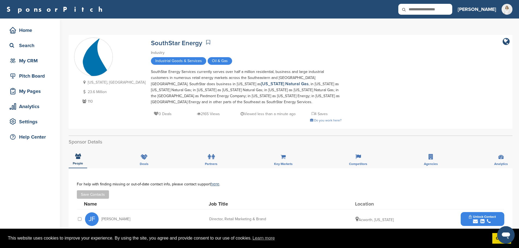
click at [312, 78] on div "[US_STATE], [GEOGRAPHIC_DATA] 23.6 Million 110 SouthStar Energy Industry Indust…" at bounding box center [290, 82] width 433 height 89
click at [215, 72] on div "SouthStar Energy Services currently serves over half a million residential, bus…" at bounding box center [246, 87] width 191 height 36
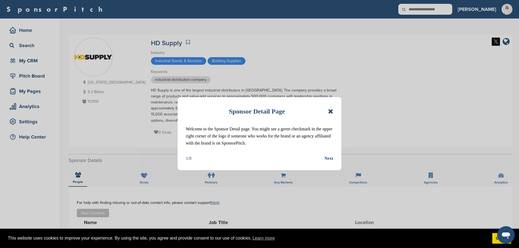
click at [330, 111] on icon at bounding box center [330, 111] width 5 height 7
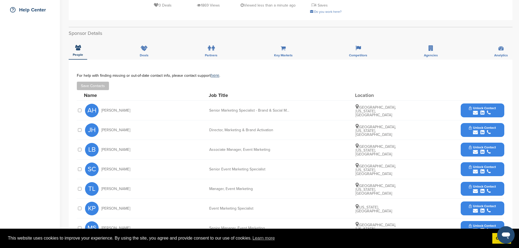
scroll to position [136, 0]
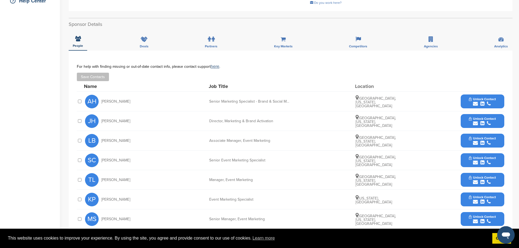
click at [495, 100] on span "Unlock Contact" at bounding box center [482, 99] width 27 height 4
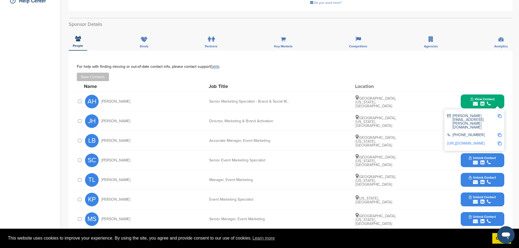
click at [501, 116] on img at bounding box center [500, 116] width 4 height 4
click at [291, 119] on div "JH [PERSON_NAME] Director, Marketing & Brand Activation [GEOGRAPHIC_DATA], [US_…" at bounding box center [294, 120] width 419 height 19
click at [393, 119] on div "Atlanta, Georgia, United States" at bounding box center [376, 121] width 41 height 13
click at [419, 121] on div "JH Jessica Hall Director, Marketing & Brand Activation Atlanta, Georgia, United…" at bounding box center [294, 120] width 419 height 19
drag, startPoint x: 422, startPoint y: 121, endPoint x: 463, endPoint y: 120, distance: 41.2
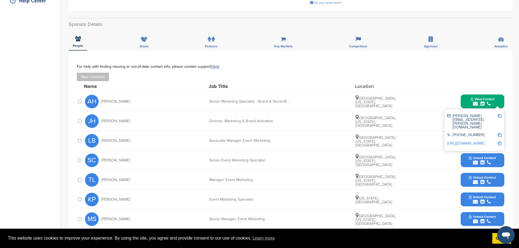
click at [422, 121] on div "JH Jessica Hall Director, Marketing & Brand Activation Atlanta, Georgia, United…" at bounding box center [294, 120] width 419 height 19
click at [500, 116] on img at bounding box center [500, 116] width 4 height 4
click at [497, 105] on button "View Contact" at bounding box center [482, 101] width 37 height 16
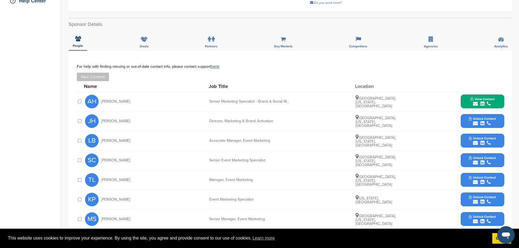
click at [499, 121] on button "Unlock Contact" at bounding box center [482, 121] width 40 height 16
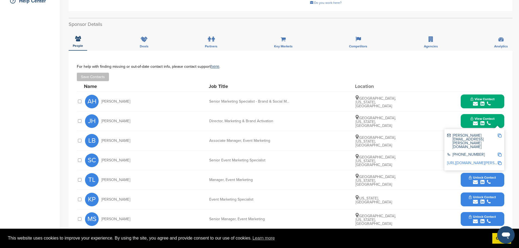
click at [498, 134] on img at bounding box center [500, 136] width 4 height 4
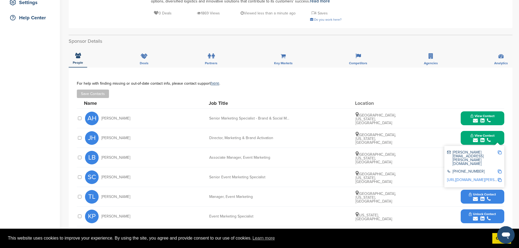
scroll to position [109, 0]
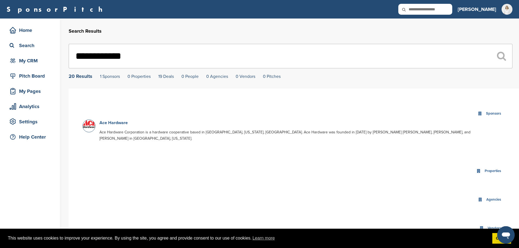
click at [112, 124] on link "Ace Hardware" at bounding box center [113, 122] width 28 height 5
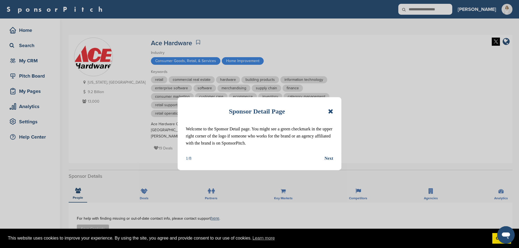
click at [329, 110] on icon at bounding box center [330, 111] width 5 height 7
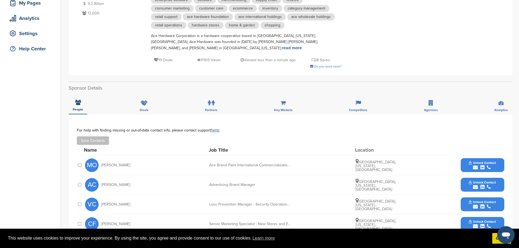
scroll to position [82, 0]
